Goal: Transaction & Acquisition: Download file/media

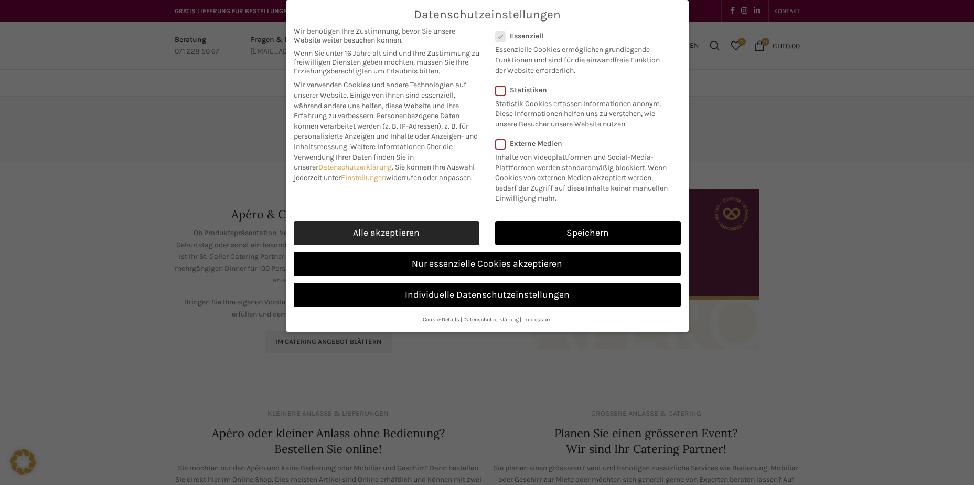
click at [378, 236] on link "Alle akzeptieren" at bounding box center [387, 233] width 186 height 24
checkbox input "true"
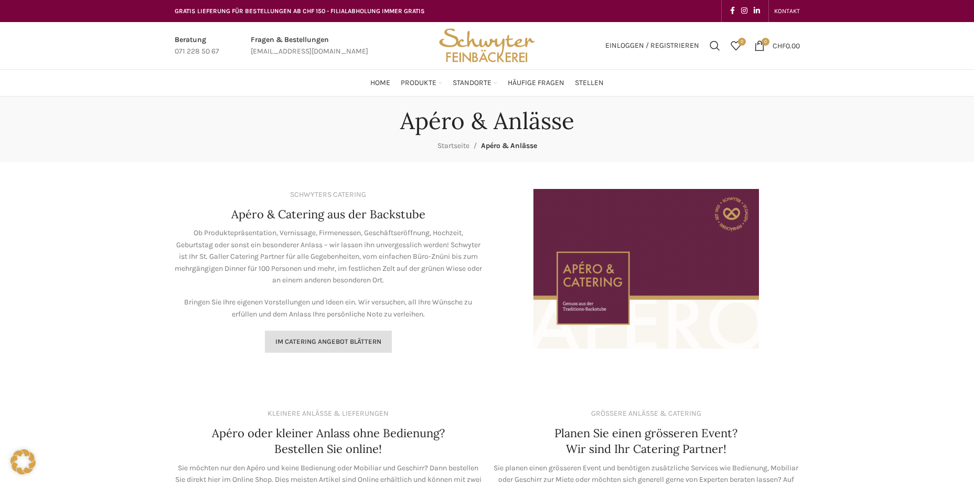
click at [351, 340] on span "Im Catering Angebot blättern" at bounding box center [328, 341] width 106 height 8
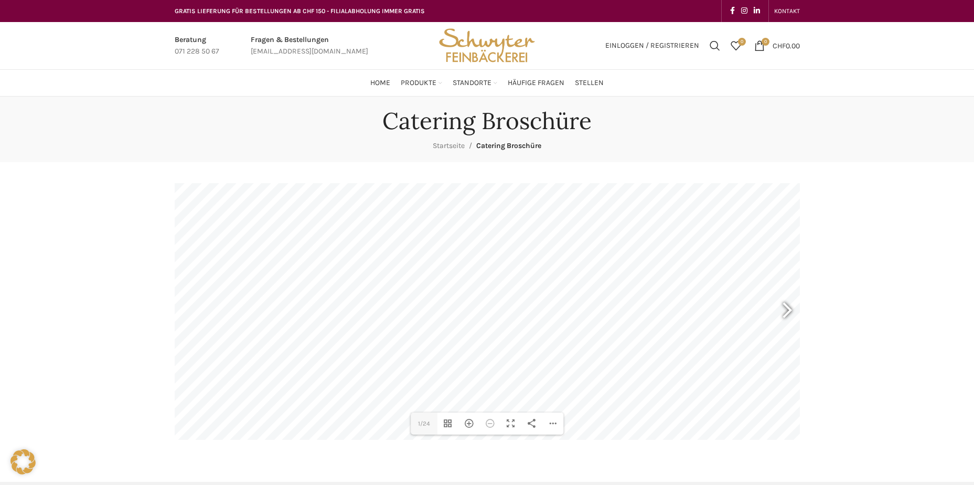
click at [786, 311] on div at bounding box center [783, 311] width 24 height 39
drag, startPoint x: 292, startPoint y: 442, endPoint x: 111, endPoint y: 255, distance: 259.7
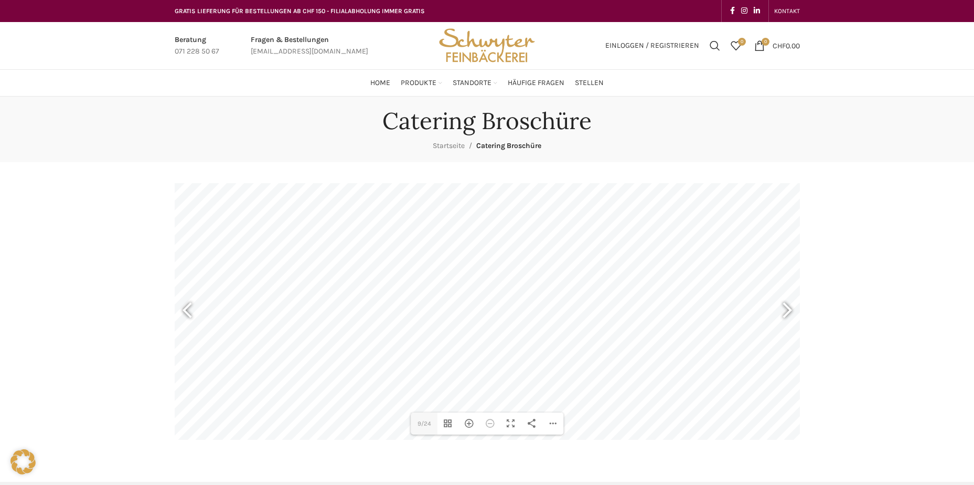
click at [111, 255] on div "Catering Broschüre Startseite Catering Broschüre DearFlip: lädt PDF 78% ... Clo…" at bounding box center [487, 279] width 974 height 364
type input "7"
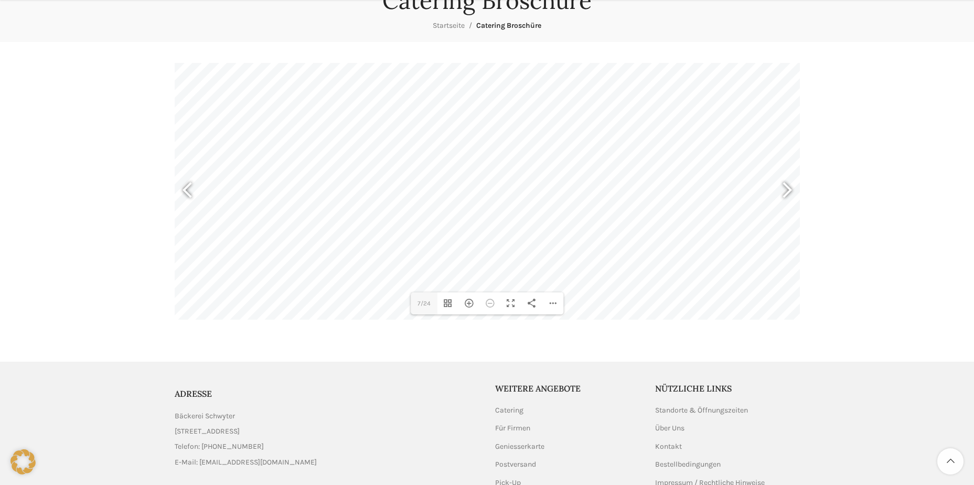
scroll to position [157, 0]
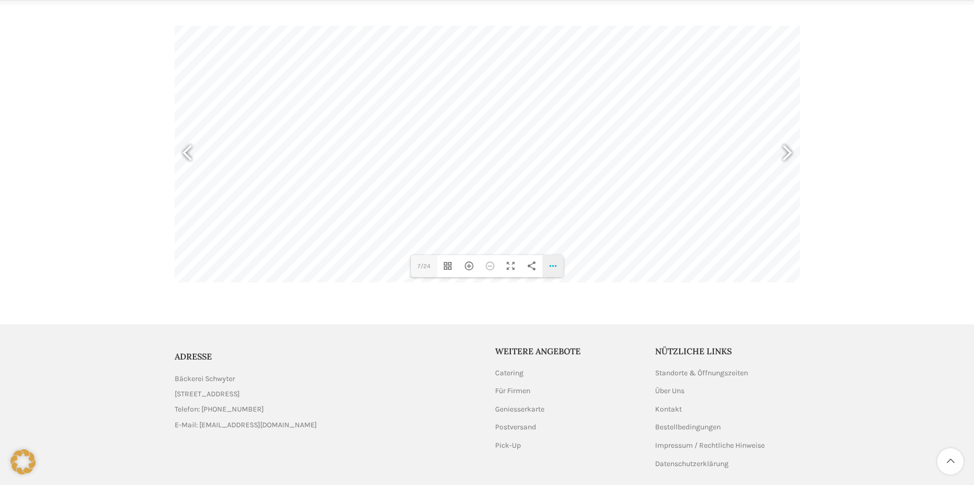
click at [549, 265] on div "PDF-Datei herunterladen Einzelseitenmodus Zur ersten Seite gehen Zur letzten Se…" at bounding box center [552, 266] width 21 height 22
click at [505, 163] on span "PDF-Datei herunterladen" at bounding box center [513, 167] width 81 height 17
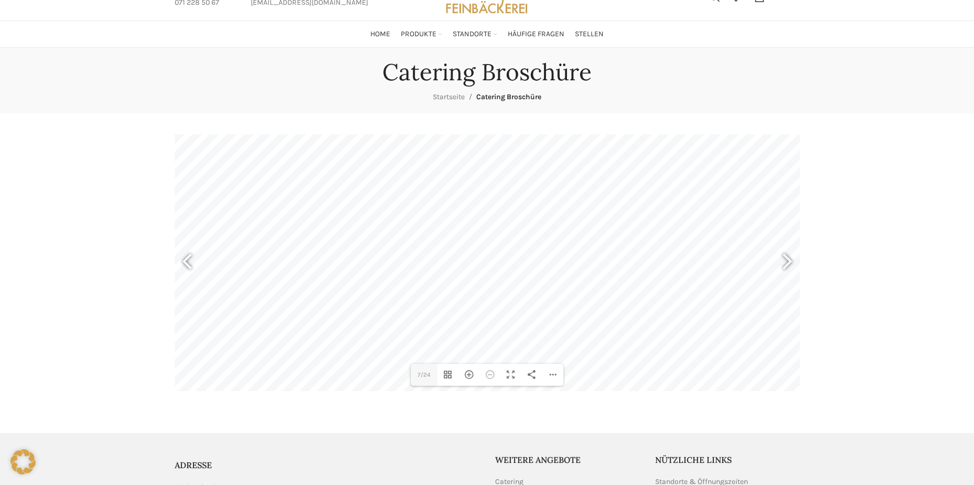
scroll to position [0, 0]
